Goal: Understand process/instructions

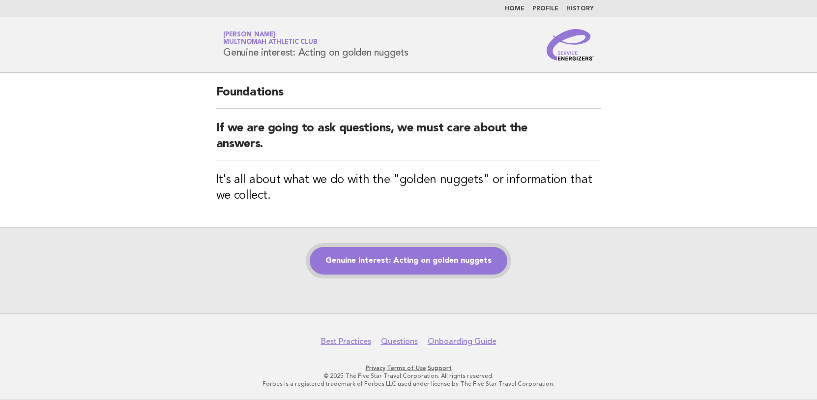
click at [403, 248] on link "Genuine interest: Acting on golden nuggets" at bounding box center [409, 261] width 198 height 28
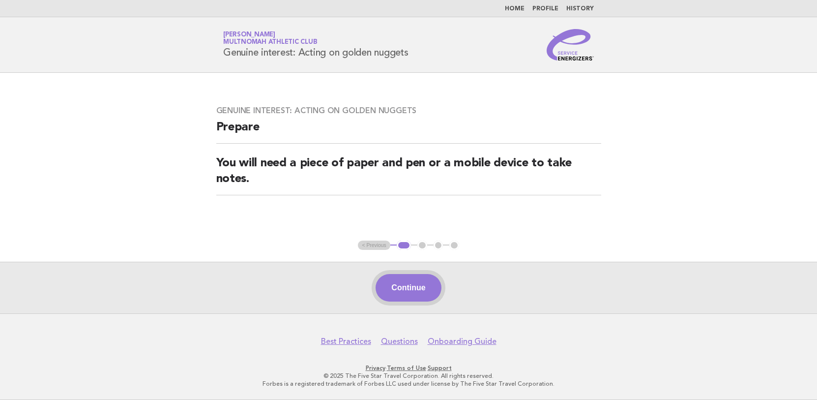
click at [408, 293] on button "Continue" at bounding box center [408, 288] width 65 height 28
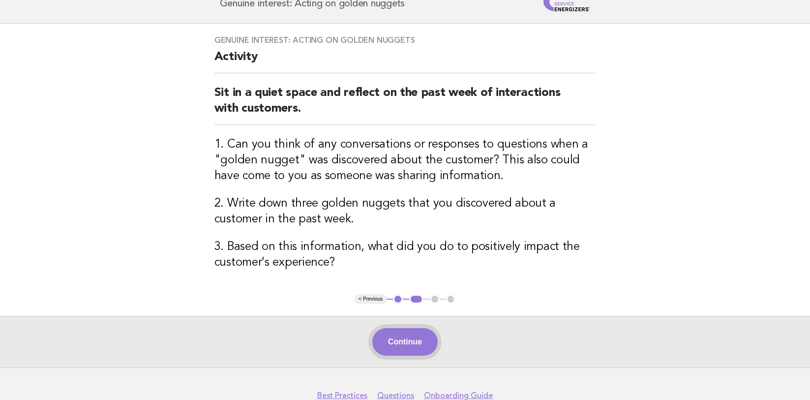
click at [416, 337] on button "Continue" at bounding box center [404, 342] width 65 height 28
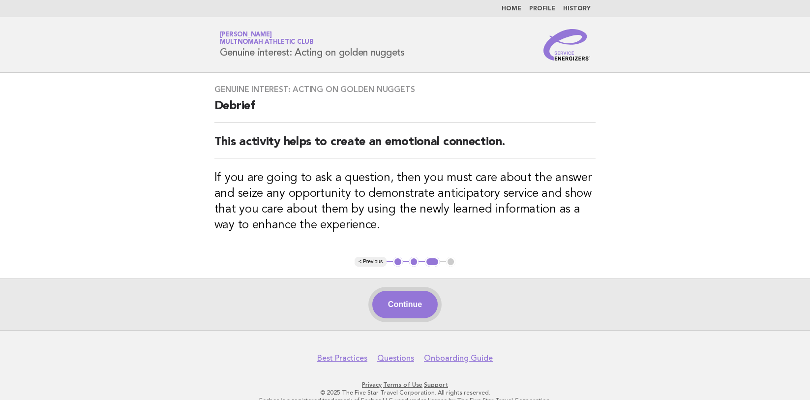
click at [416, 301] on button "Continue" at bounding box center [404, 305] width 65 height 28
